Goal: Information Seeking & Learning: Check status

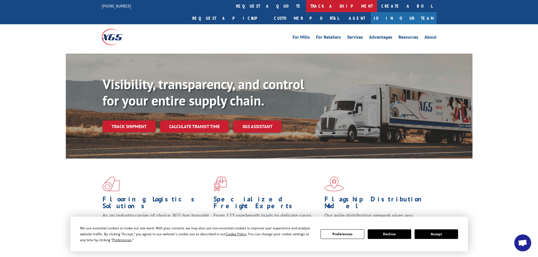
click at [306, 10] on link "track a shipment" at bounding box center [341, 6] width 71 height 12
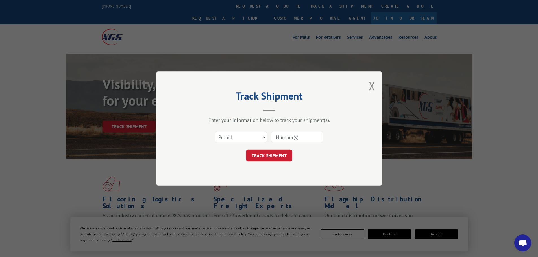
click at [276, 139] on input at bounding box center [297, 137] width 52 height 12
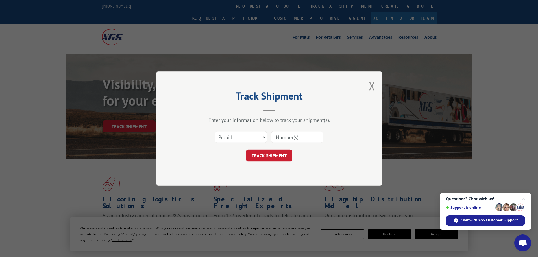
paste input "17521107"
type input "17521107"
click at [272, 154] on button "TRACK SHIPMENT" at bounding box center [269, 156] width 46 height 12
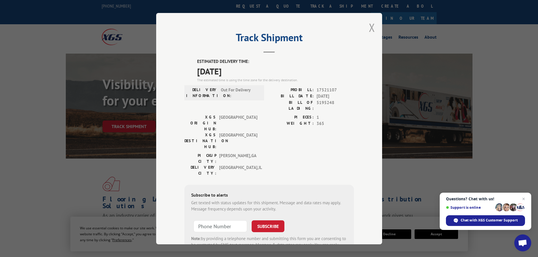
click at [368, 28] on button "Close modal" at bounding box center [371, 27] width 6 height 15
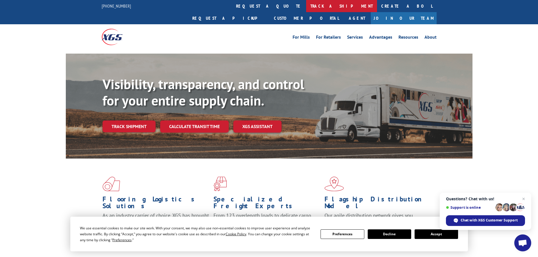
click at [306, 9] on link "track a shipment" at bounding box center [341, 6] width 71 height 12
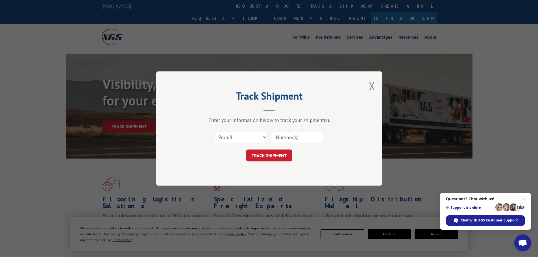
click at [275, 136] on input at bounding box center [297, 137] width 52 height 12
paste input "17470259"
type input "17470259"
click at [275, 160] on button "TRACK SHIPMENT" at bounding box center [269, 156] width 46 height 12
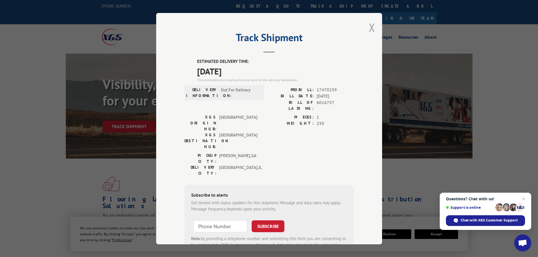
click at [369, 30] on button "Close modal" at bounding box center [371, 27] width 6 height 15
